Goal: Task Accomplishment & Management: Manage account settings

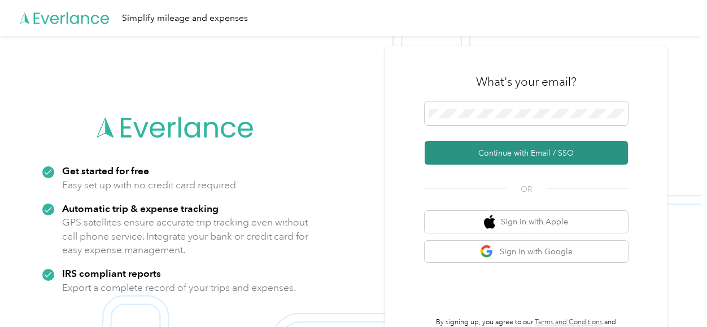
click at [491, 156] on button "Continue with Email / SSO" at bounding box center [526, 153] width 203 height 24
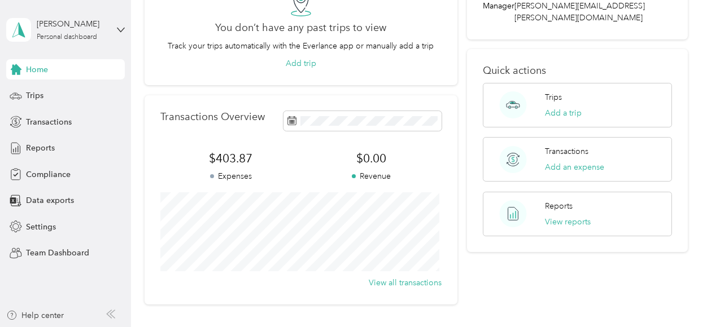
scroll to position [117, 0]
click at [44, 176] on span "Compliance" at bounding box center [48, 175] width 45 height 12
